Goal: Register for event/course

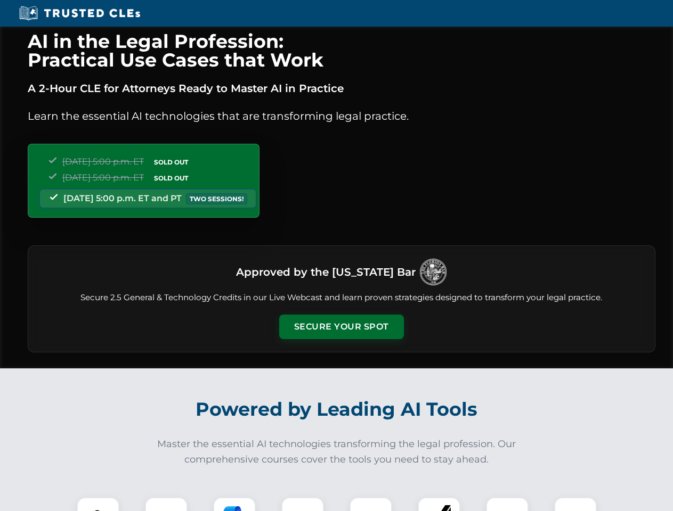
click at [341, 327] on button "Secure Your Spot" at bounding box center [341, 327] width 125 height 25
click at [98, 505] on img at bounding box center [98, 519] width 31 height 31
click at [166, 505] on div at bounding box center [166, 519] width 43 height 43
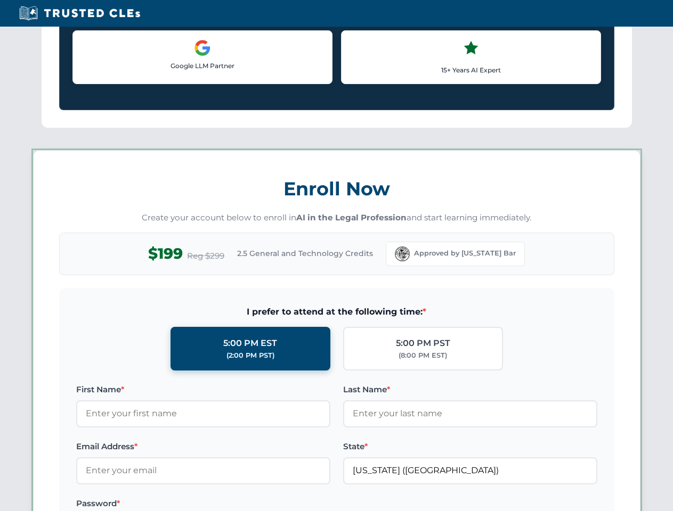
click at [303, 505] on label "Password *" at bounding box center [203, 504] width 254 height 13
